Goal: Information Seeking & Learning: Learn about a topic

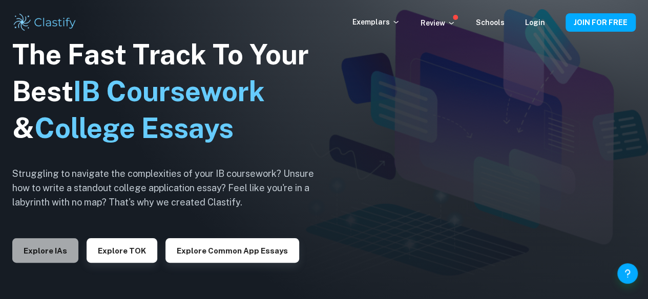
click at [53, 246] on button "Explore IAs" at bounding box center [45, 251] width 66 height 25
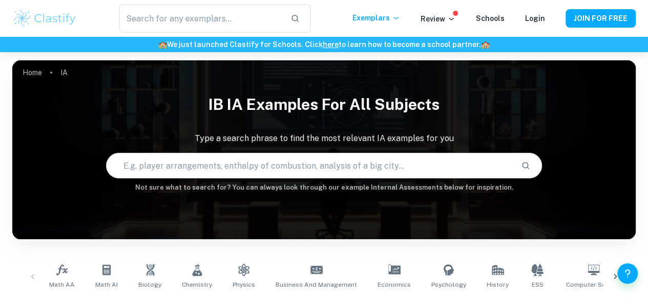
click at [182, 172] on input "text" at bounding box center [309, 166] width 406 height 29
type input "HL chemistry"
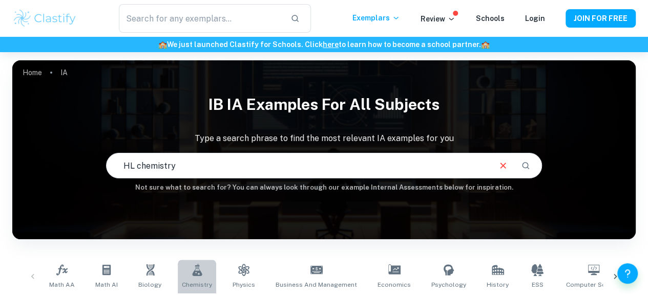
click at [192, 278] on link "Chemistry" at bounding box center [197, 277] width 38 height 34
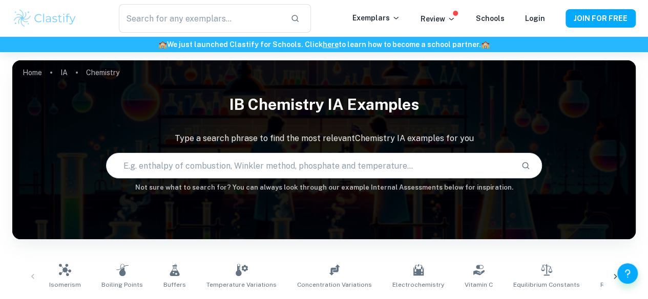
scroll to position [128, 0]
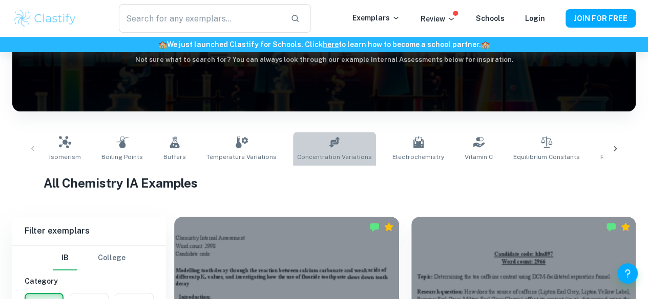
click at [329, 144] on icon at bounding box center [334, 142] width 11 height 11
type input "Concentration Variations"
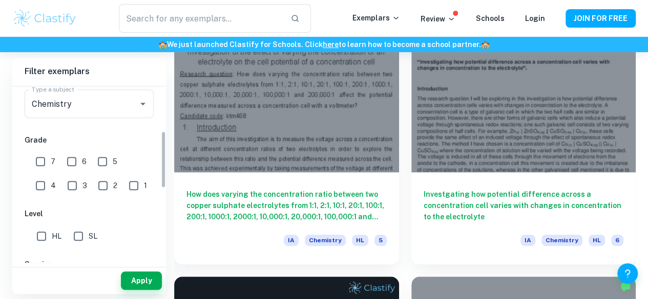
scroll to position [136, 0]
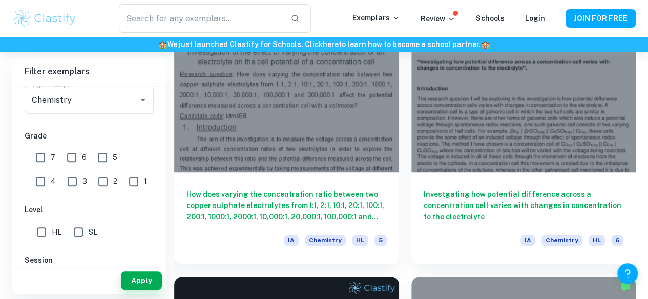
click at [46, 154] on input "7" at bounding box center [40, 157] width 20 height 20
checkbox input "true"
click at [133, 276] on button "Apply" at bounding box center [141, 281] width 41 height 18
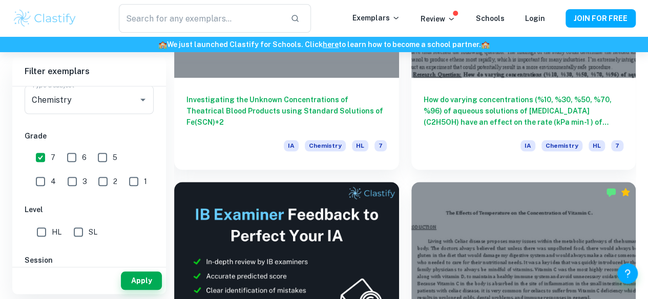
scroll to position [440, 0]
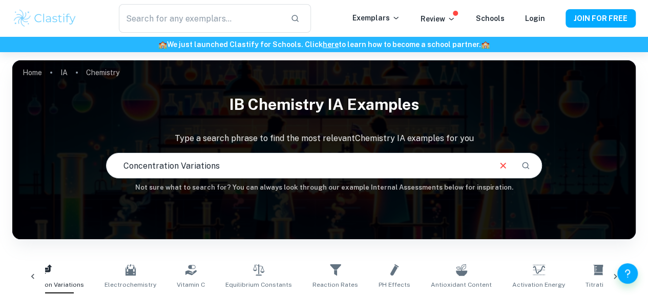
scroll to position [68, 0]
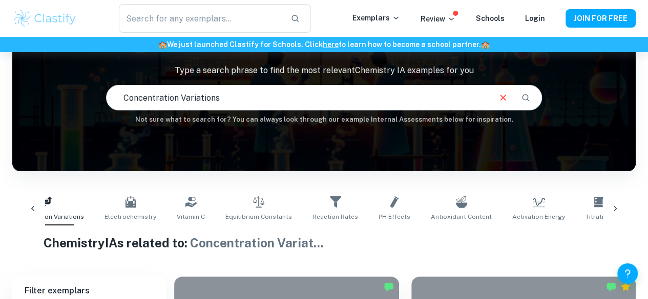
click at [327, 206] on link "Reaction Rates" at bounding box center [335, 209] width 54 height 34
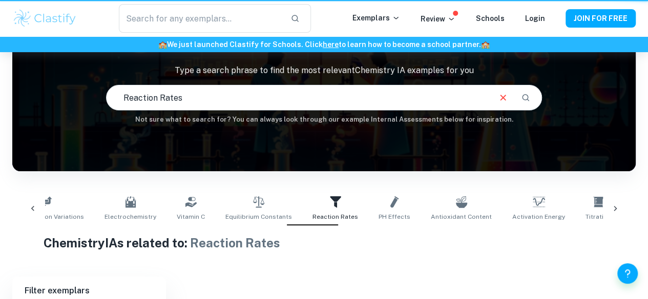
type input "Reaction Rates"
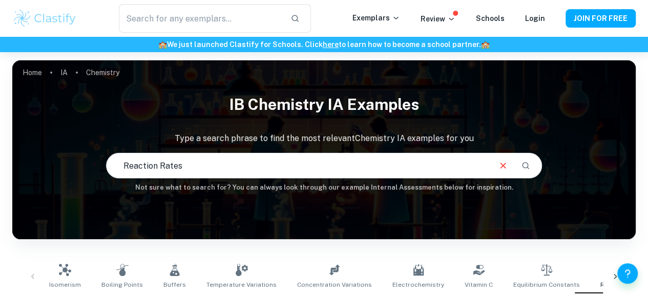
scroll to position [364, 0]
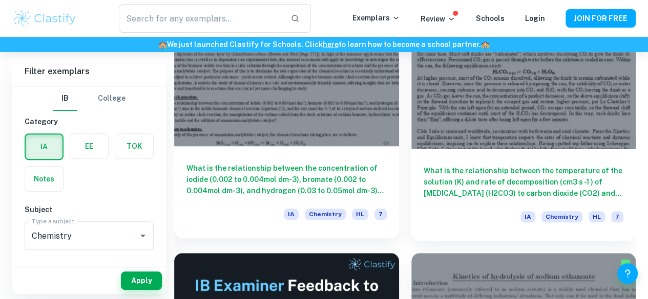
click at [280, 163] on h6 "What is the relationship between the concentration of iodide (0.002 to 0.004mol…" at bounding box center [286, 180] width 200 height 34
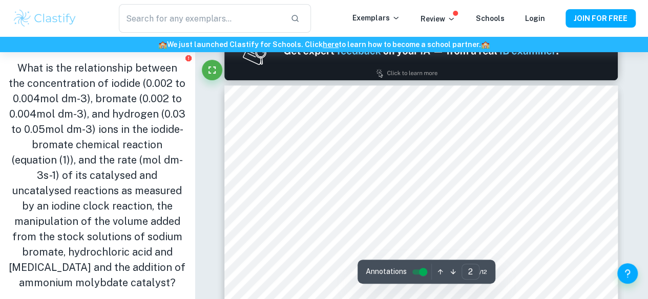
type input "1"
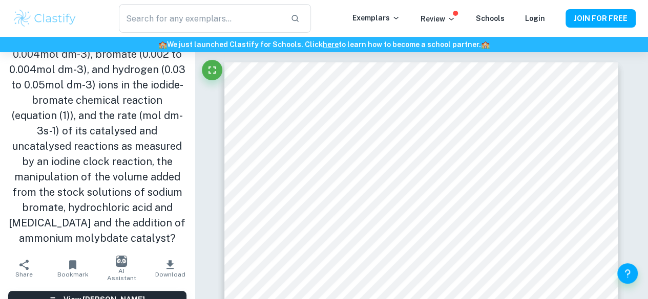
click at [30, 206] on h1 "What is the relationship between the concentration of iodide (0.002 to 0.004mol…" at bounding box center [97, 131] width 178 height 230
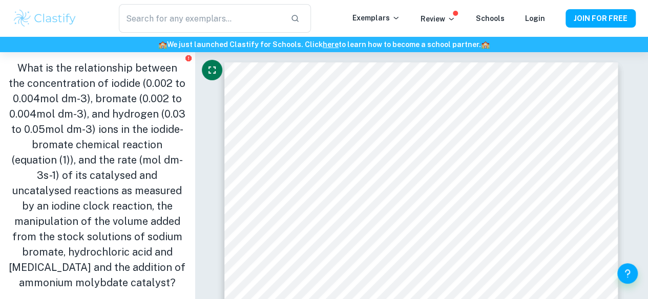
click at [210, 77] on button "Fullscreen" at bounding box center [212, 70] width 20 height 20
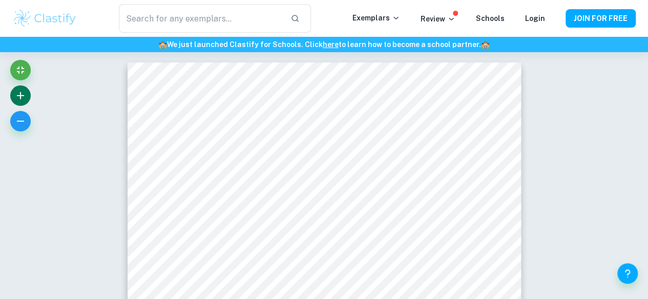
click at [12, 91] on button "button" at bounding box center [20, 95] width 20 height 20
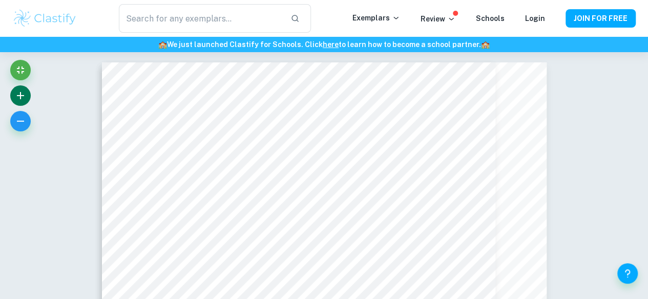
click at [16, 101] on icon "button" at bounding box center [20, 96] width 12 height 12
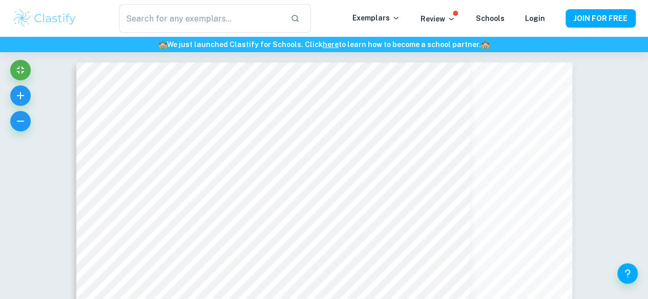
click at [28, 113] on div at bounding box center [20, 98] width 20 height 77
click at [10, 97] on button "button" at bounding box center [20, 95] width 20 height 20
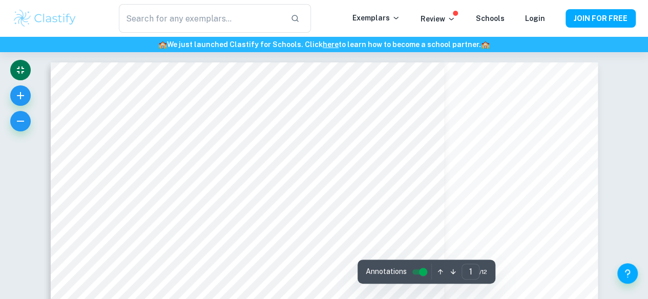
click at [25, 66] on icon "Exit fullscreen" at bounding box center [20, 70] width 12 height 12
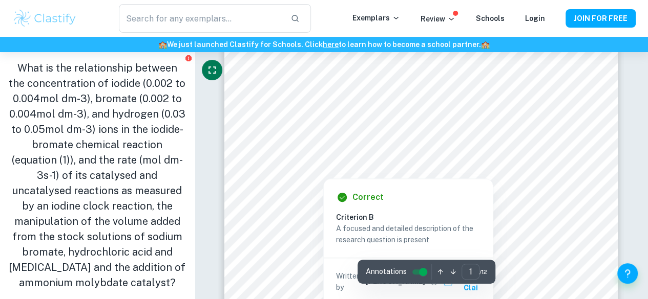
scroll to position [91, 0]
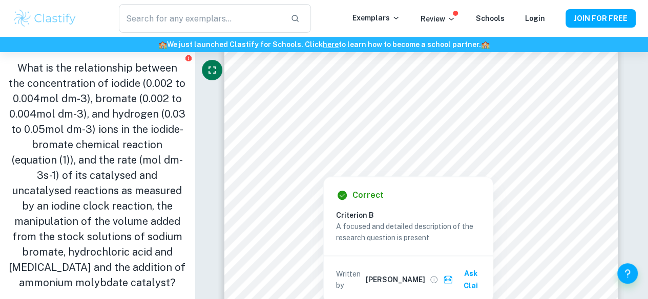
click at [213, 68] on icon "Fullscreen" at bounding box center [212, 70] width 12 height 12
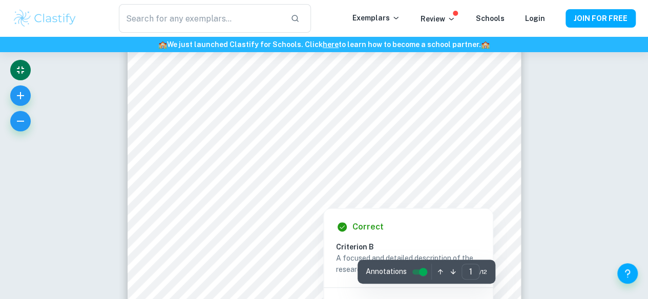
scroll to position [21, 0]
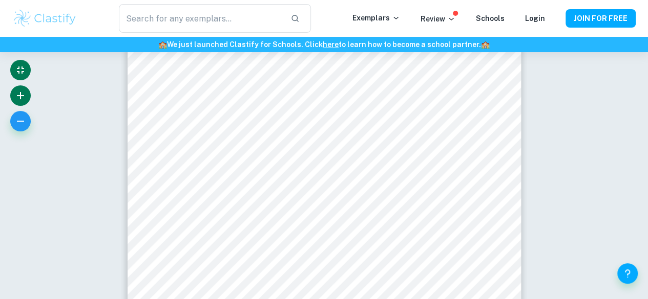
click at [11, 93] on button "button" at bounding box center [20, 95] width 20 height 20
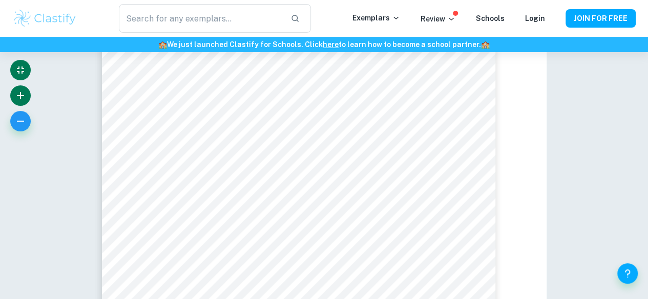
click at [14, 97] on icon "button" at bounding box center [20, 96] width 12 height 12
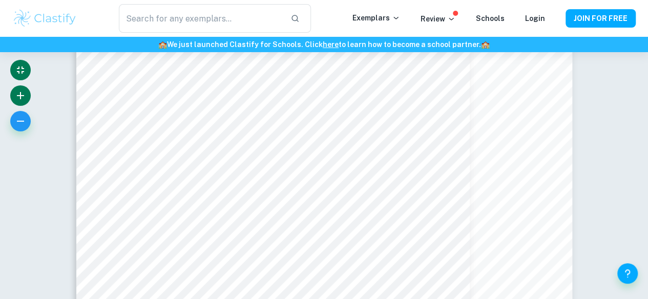
click at [27, 99] on button "button" at bounding box center [20, 95] width 20 height 20
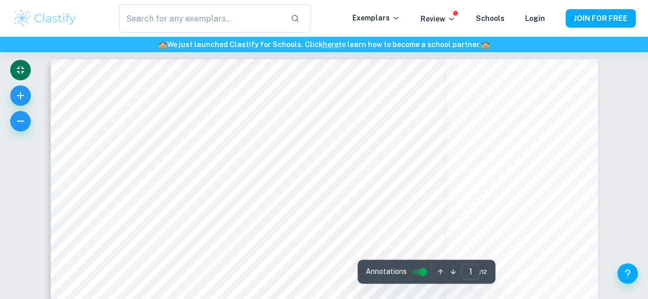
scroll to position [0, 0]
click at [17, 69] on icon "Exit fullscreen" at bounding box center [20, 70] width 7 height 7
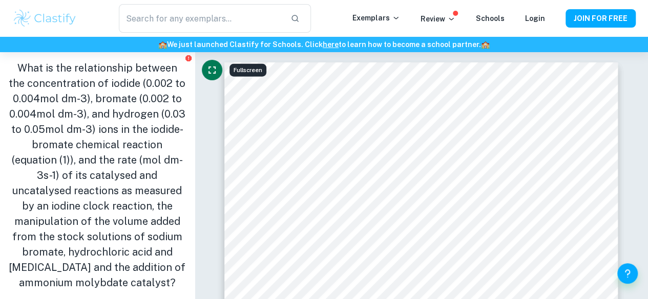
click at [209, 66] on icon "Fullscreen" at bounding box center [212, 70] width 12 height 12
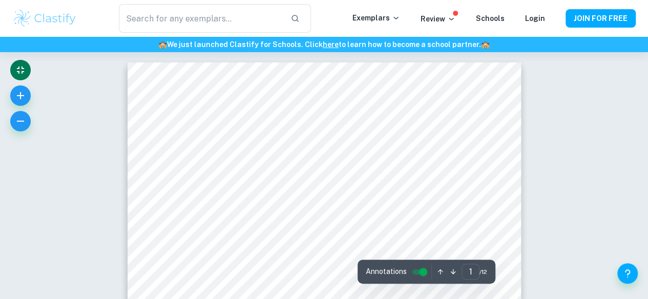
click at [17, 76] on button "Exit fullscreen" at bounding box center [20, 70] width 20 height 20
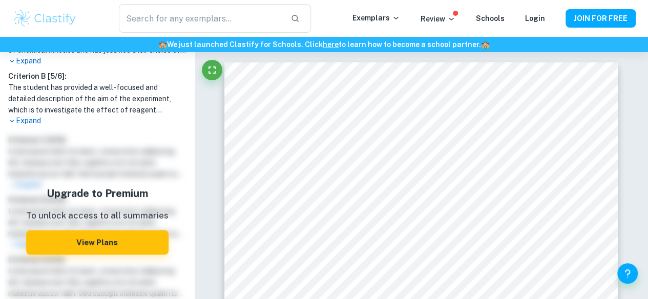
scroll to position [530, 0]
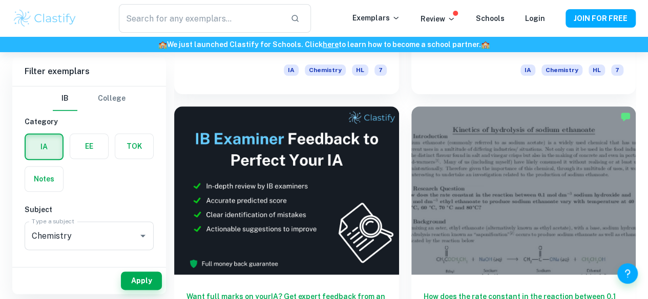
scroll to position [502, 0]
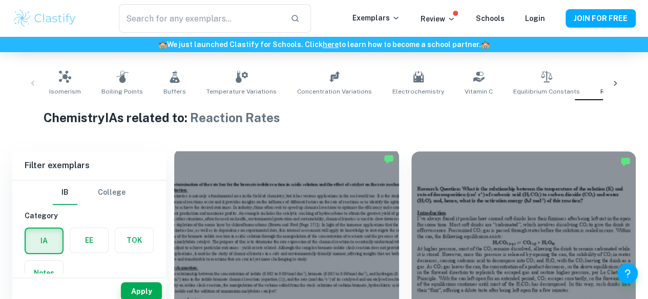
scroll to position [190, 0]
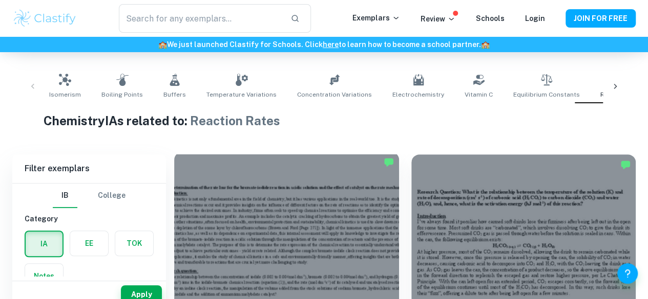
click at [276, 204] on div at bounding box center [286, 236] width 225 height 168
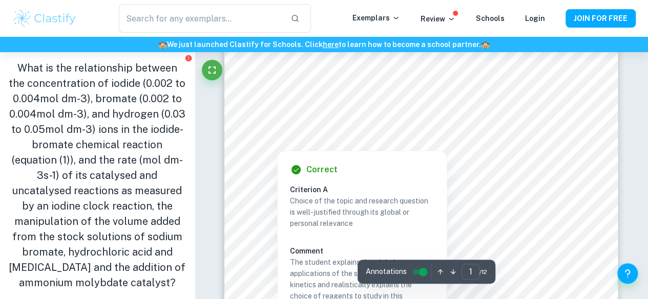
scroll to position [111, 0]
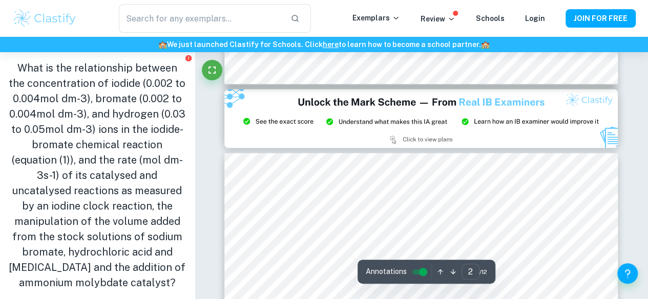
type input "3"
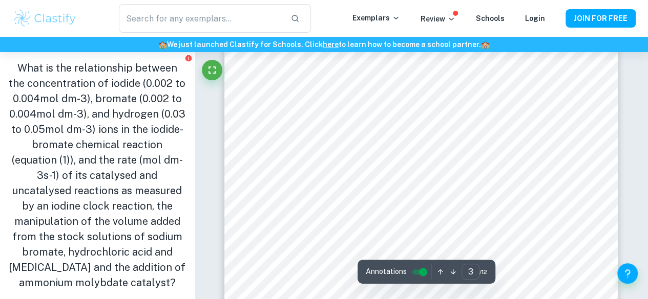
scroll to position [1241, 0]
